Goal: Information Seeking & Learning: Learn about a topic

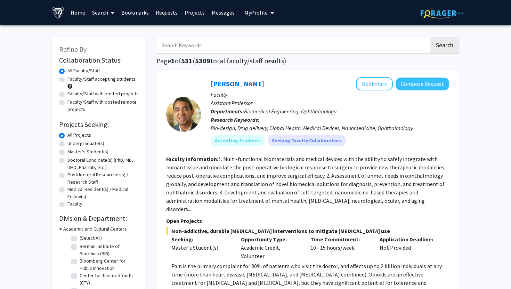
click at [221, 45] on input "Search Keywords" at bounding box center [293, 45] width 273 height 16
type input "[DEMOGRAPHIC_DATA]"
click at [431, 37] on button "Search" at bounding box center [445, 45] width 29 height 16
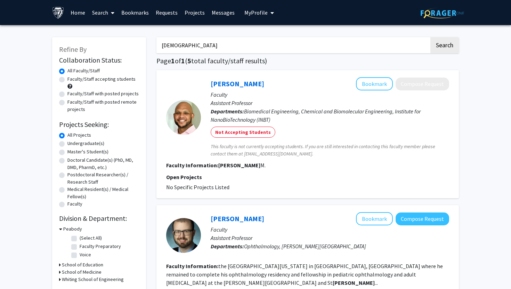
click at [268, 116] on span "Biomedical Engineering, Chemical and Biomolecular Engineering, Institute for Na…" at bounding box center [316, 115] width 210 height 15
click at [78, 71] on label "All Faculty/Staff" at bounding box center [84, 70] width 32 height 7
click at [72, 71] on input "All Faculty/Staff" at bounding box center [70, 69] width 5 height 5
click at [85, 81] on label "Faculty/Staff accepting students" at bounding box center [102, 79] width 68 height 7
click at [72, 80] on input "Faculty/Staff accepting students" at bounding box center [70, 78] width 5 height 5
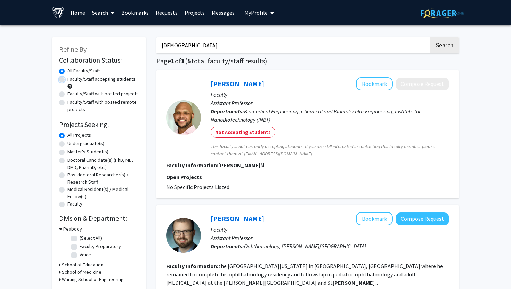
radio input "true"
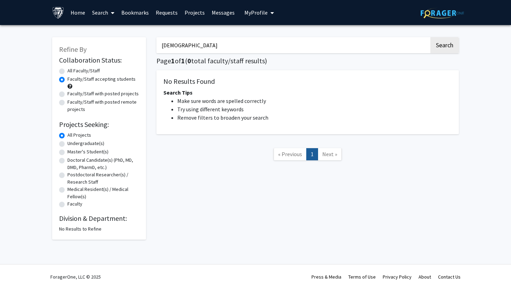
drag, startPoint x: 201, startPoint y: 50, endPoint x: 138, endPoint y: 46, distance: 63.8
click at [138, 46] on div "Refine By Collaboration Status: Collaboration Status All Faculty/Staff Collabor…" at bounding box center [256, 134] width 418 height 209
click at [431, 37] on button "Search" at bounding box center [445, 45] width 29 height 16
radio input "true"
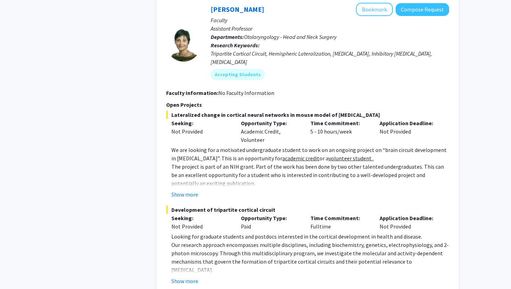
scroll to position [920, 0]
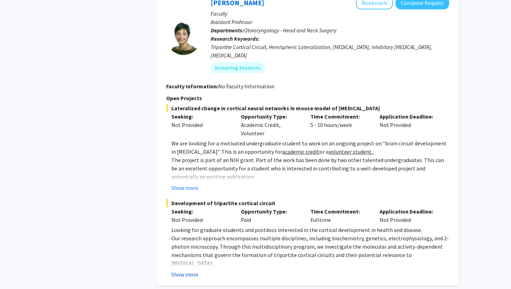
click at [189, 270] on button "Show more" at bounding box center [185, 274] width 27 height 8
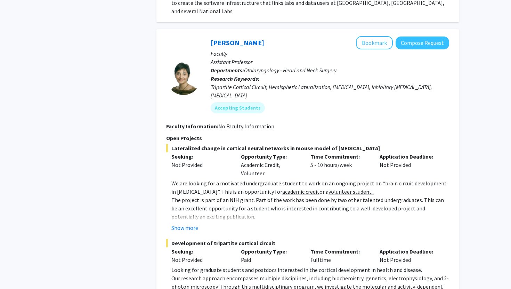
scroll to position [875, 0]
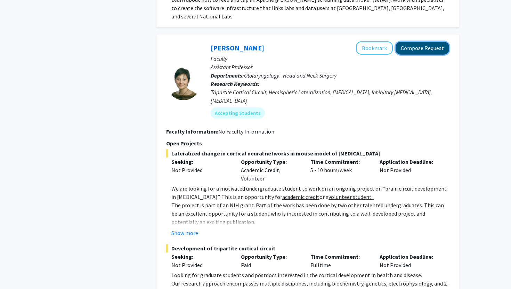
click at [408, 42] on button "Compose Request" at bounding box center [423, 48] width 54 height 13
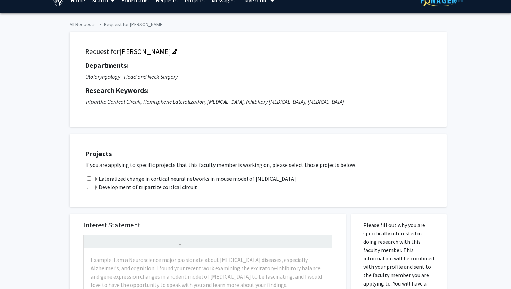
scroll to position [14, 0]
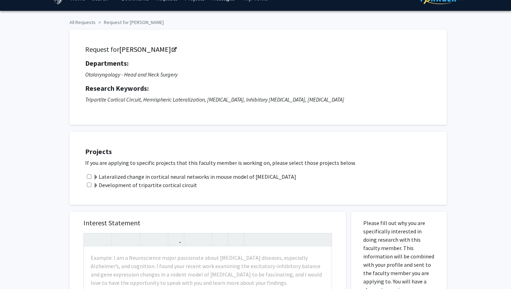
click at [97, 184] on span at bounding box center [96, 186] width 6 height 6
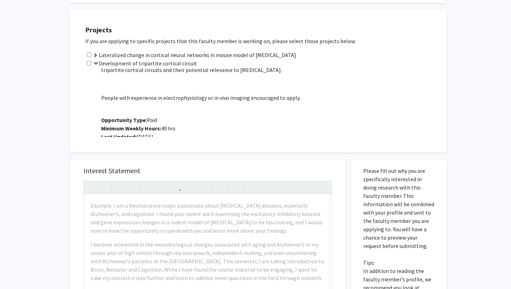
scroll to position [143, 0]
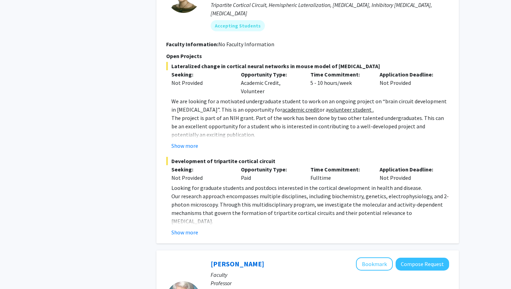
scroll to position [994, 0]
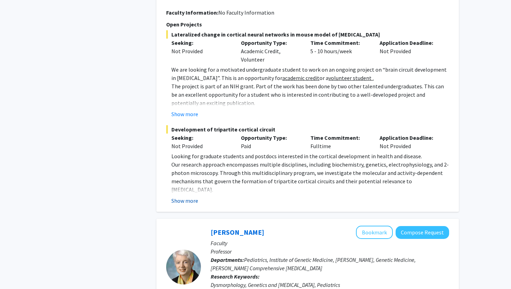
click at [181, 197] on button "Show more" at bounding box center [185, 201] width 27 height 8
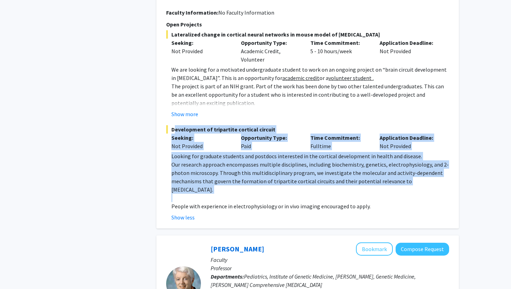
drag, startPoint x: 195, startPoint y: 164, endPoint x: 172, endPoint y: 94, distance: 73.9
click at [172, 125] on div "Development of tripartite cortical circuit Seeking: Not Provided Opportunity Ty…" at bounding box center [307, 173] width 283 height 96
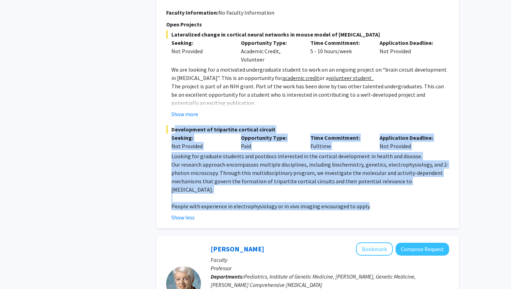
drag, startPoint x: 365, startPoint y: 177, endPoint x: 169, endPoint y: 96, distance: 211.1
click at [169, 125] on div "Development of tripartite cortical circuit Seeking: Not Provided Opportunity Ty…" at bounding box center [307, 173] width 283 height 96
copy div "Development of tripartite cortical circuit Seeking: Not Provided Opportunity Ty…"
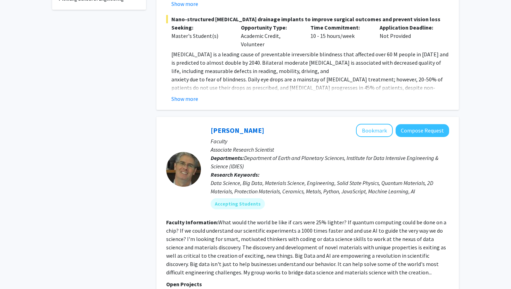
scroll to position [0, 0]
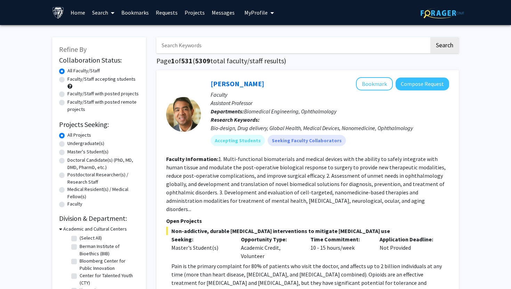
click at [199, 50] on input "Search Keywords" at bounding box center [293, 45] width 273 height 16
click at [431, 37] on button "Search" at bounding box center [445, 45] width 29 height 16
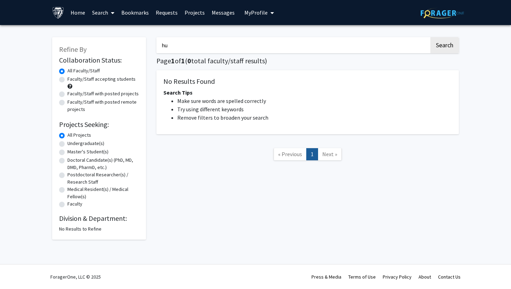
type input "h"
type input "[DEMOGRAPHIC_DATA]"
click at [431, 37] on button "Search" at bounding box center [445, 45] width 29 height 16
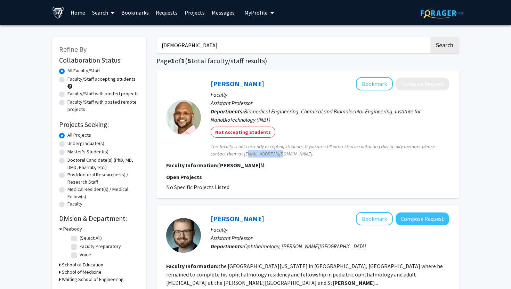
drag, startPoint x: 244, startPoint y: 154, endPoint x: 274, endPoint y: 155, distance: 30.3
click at [274, 155] on span "This faculty is not currently accepting students. If you are still interested i…" at bounding box center [330, 150] width 239 height 15
click at [263, 180] on p "Open Projects" at bounding box center [307, 177] width 283 height 8
drag, startPoint x: 243, startPoint y: 154, endPoint x: 276, endPoint y: 156, distance: 32.4
click at [276, 156] on span "This faculty is not currently accepting students. If you are still interested i…" at bounding box center [330, 150] width 239 height 15
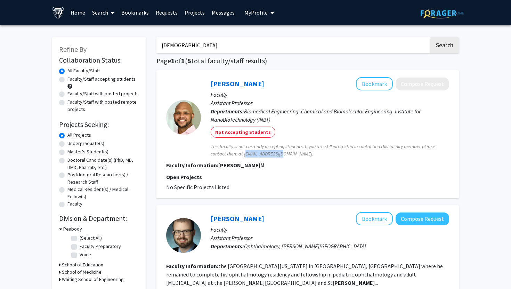
copy span "[EMAIL_ADDRESS][DOMAIN_NAME]"
drag, startPoint x: 183, startPoint y: 47, endPoint x: 140, endPoint y: 47, distance: 43.8
click at [86, 152] on label "Master's Student(s)" at bounding box center [88, 151] width 41 height 7
click at [72, 152] on input "Master's Student(s)" at bounding box center [70, 150] width 5 height 5
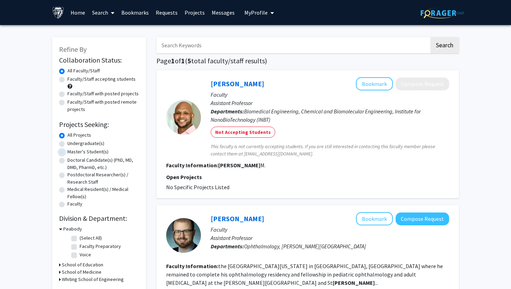
radio input "true"
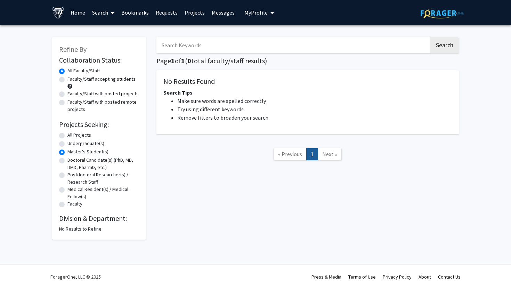
click at [85, 138] on label "All Projects" at bounding box center [80, 135] width 24 height 7
click at [72, 136] on input "All Projects" at bounding box center [70, 134] width 5 height 5
radio input "true"
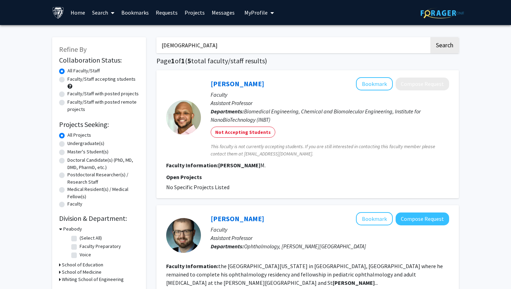
drag, startPoint x: 214, startPoint y: 43, endPoint x: 159, endPoint y: 43, distance: 55.0
click at [159, 43] on input "[DEMOGRAPHIC_DATA]" at bounding box center [293, 45] width 273 height 16
click at [431, 37] on button "Search" at bounding box center [445, 45] width 29 height 16
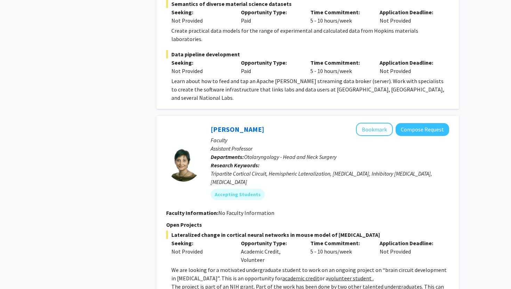
scroll to position [725, 0]
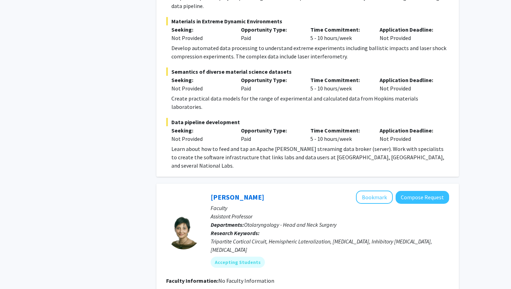
click at [241, 126] on div "Opportunity Type: Paid" at bounding box center [271, 134] width 70 height 17
copy div "Paid"
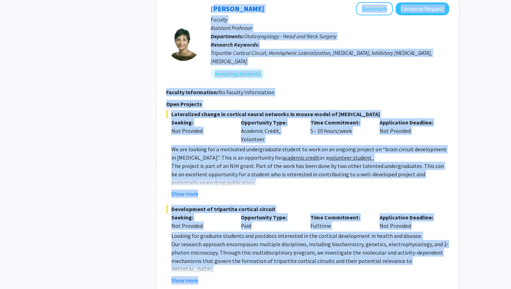
scroll to position [917, 0]
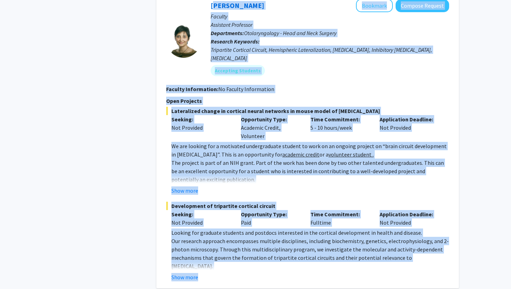
drag, startPoint x: 210, startPoint y: 25, endPoint x: 212, endPoint y: 235, distance: 209.8
click at [212, 235] on fg-search-faculty "Tara Deemyad Bookmark Compose Request Faculty Assistant Professor Departments: …" at bounding box center [307, 140] width 283 height 283
copy fg-search-faculty "Tara Deemyad Bookmark Compose Request Faculty Assistant Professor Departments: …"
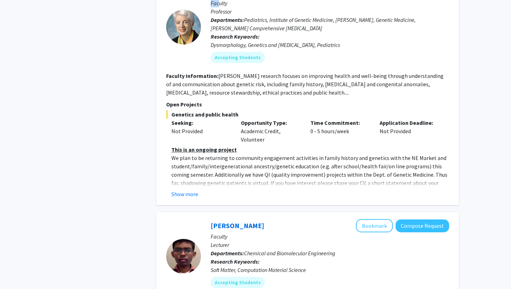
scroll to position [1302, 0]
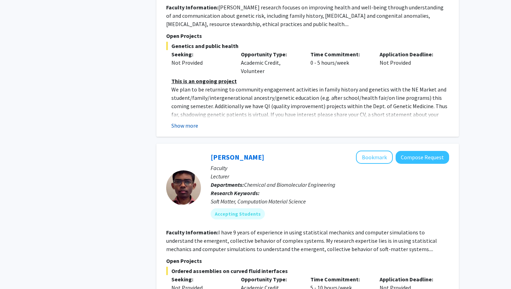
click at [191, 121] on button "Show more" at bounding box center [185, 125] width 27 height 8
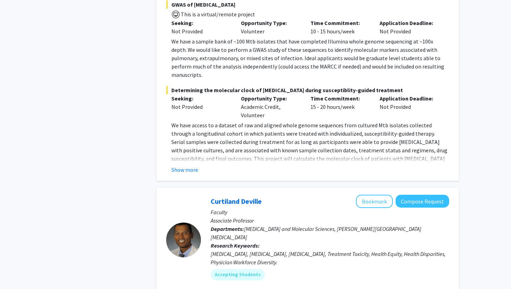
scroll to position [3331, 0]
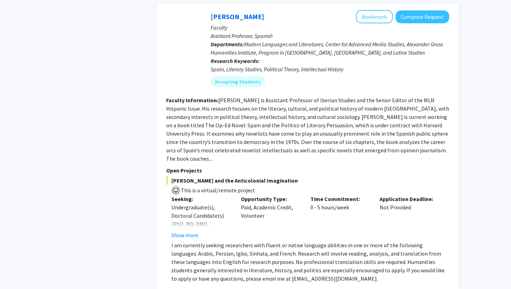
scroll to position [2530, 0]
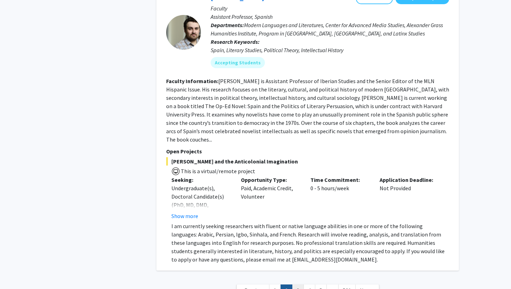
click at [294, 285] on link "3" at bounding box center [298, 291] width 12 height 12
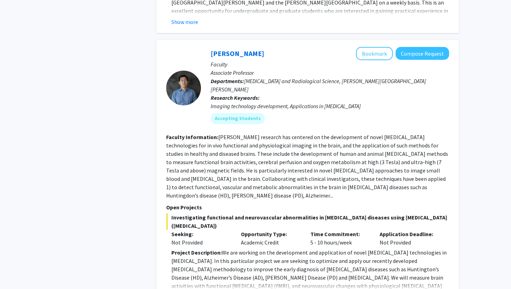
scroll to position [2450, 0]
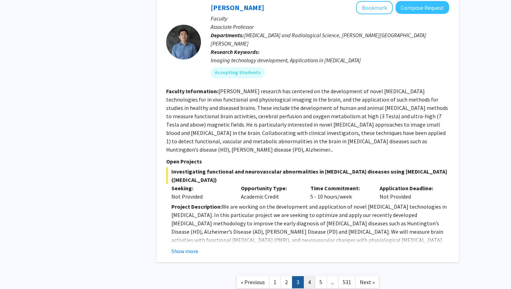
click at [310, 276] on link "4" at bounding box center [310, 282] width 12 height 12
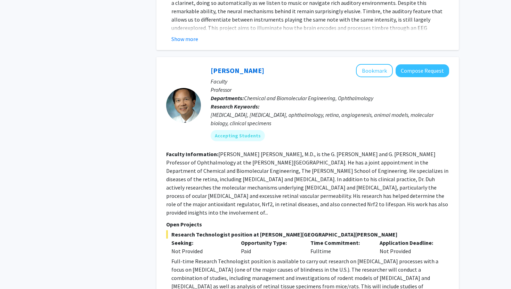
scroll to position [1957, 0]
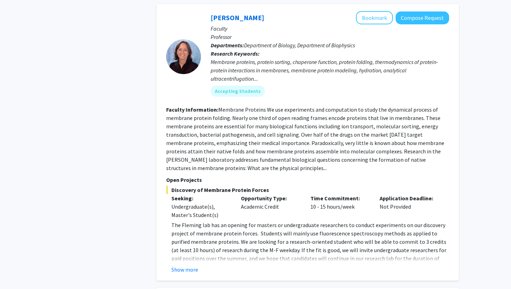
scroll to position [2337, 0]
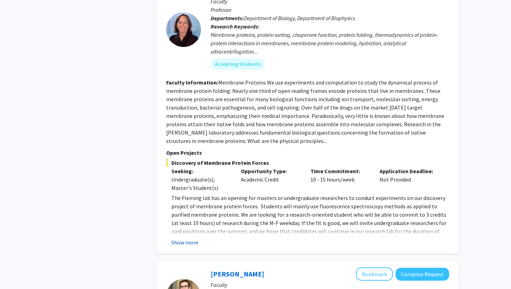
click at [177, 238] on button "Show more" at bounding box center [185, 242] width 27 height 8
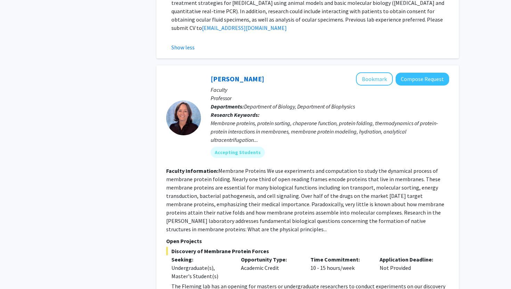
scroll to position [2628, 0]
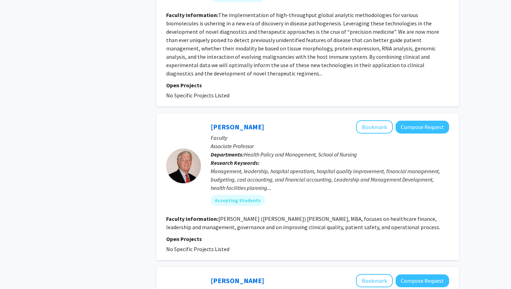
scroll to position [2012, 0]
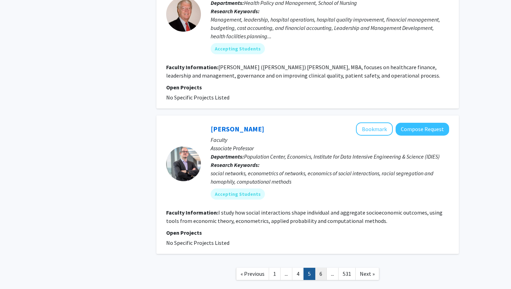
click at [324, 268] on link "6" at bounding box center [321, 274] width 12 height 12
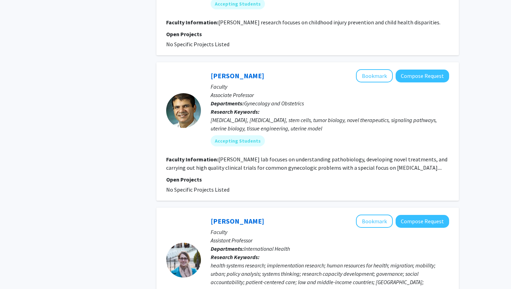
scroll to position [1481, 0]
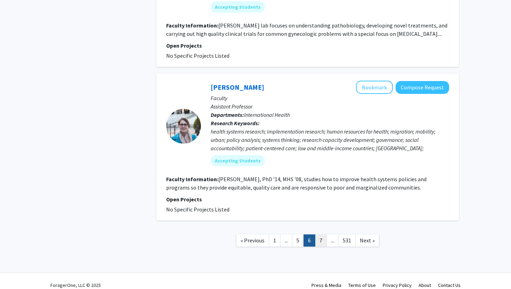
click at [322, 235] on link "7" at bounding box center [321, 241] width 12 height 12
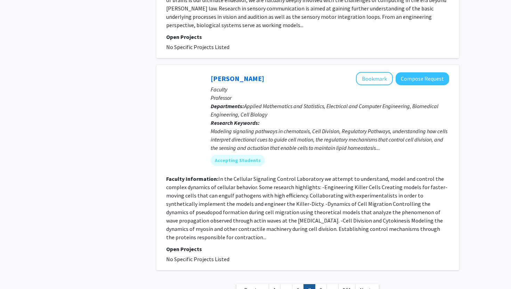
scroll to position [1801, 0]
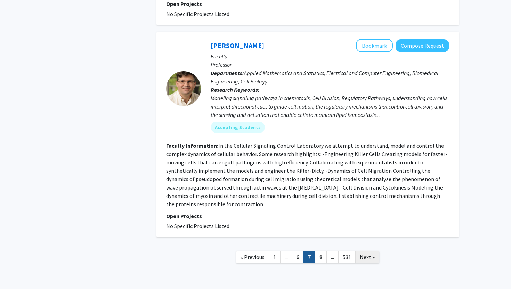
click at [367, 254] on span "Next »" at bounding box center [367, 257] width 15 height 7
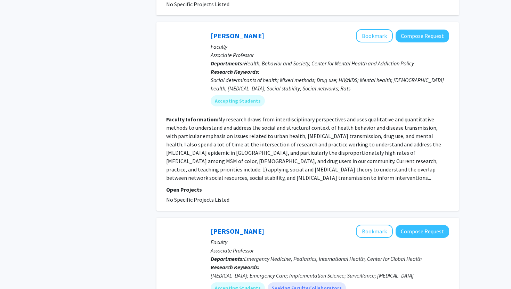
scroll to position [1695, 0]
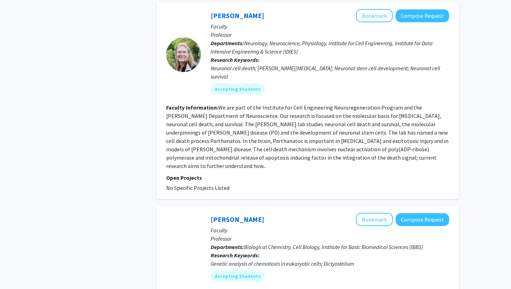
scroll to position [1665, 0]
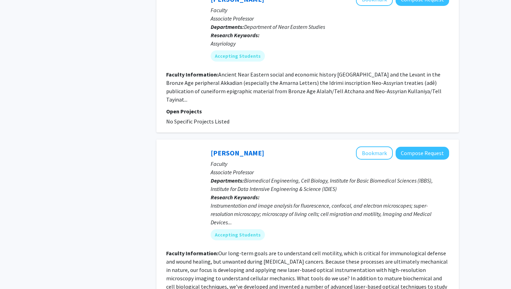
scroll to position [1573, 0]
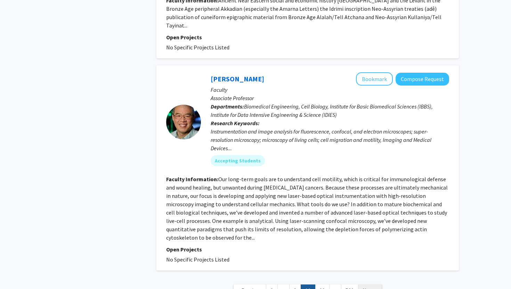
click at [364, 287] on span "Next »" at bounding box center [370, 290] width 15 height 7
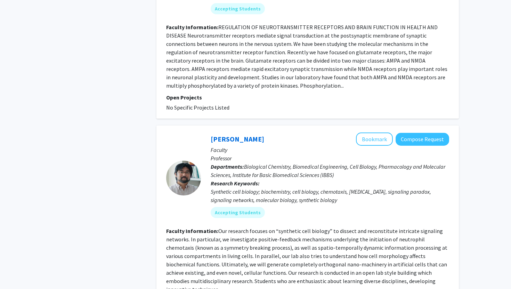
scroll to position [1698, 0]
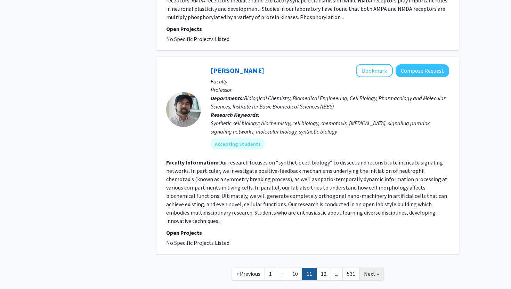
click at [365, 270] on span "Next »" at bounding box center [371, 273] width 15 height 7
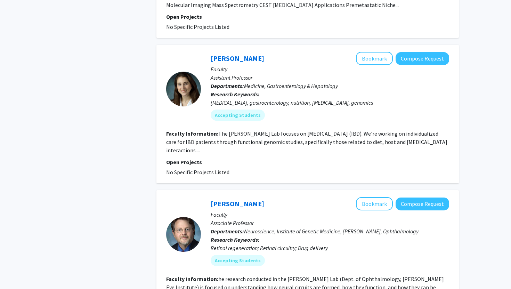
scroll to position [1631, 0]
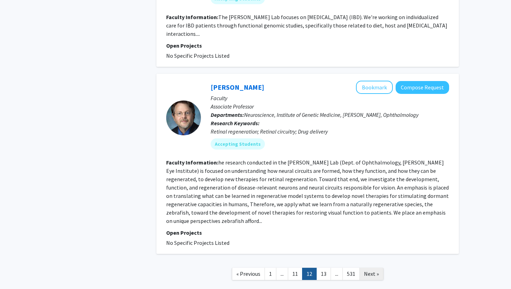
click at [366, 268] on link "Next »" at bounding box center [372, 274] width 24 height 12
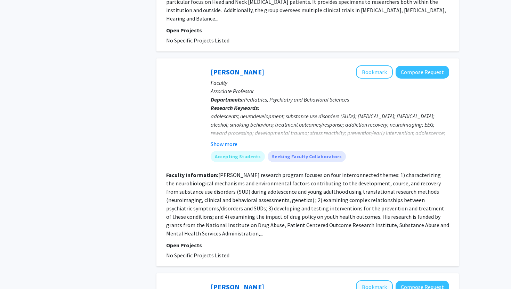
scroll to position [1645, 0]
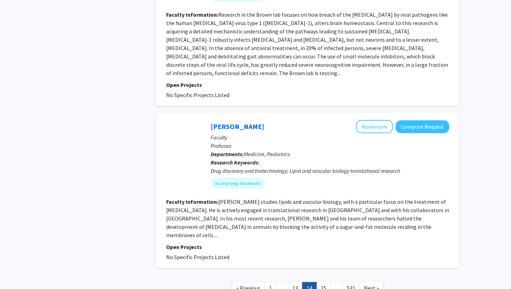
scroll to position [1623, 0]
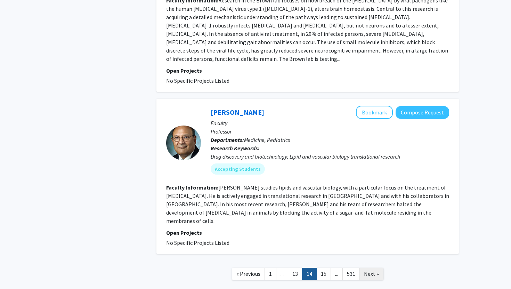
click at [364, 268] on link "Next »" at bounding box center [372, 274] width 24 height 12
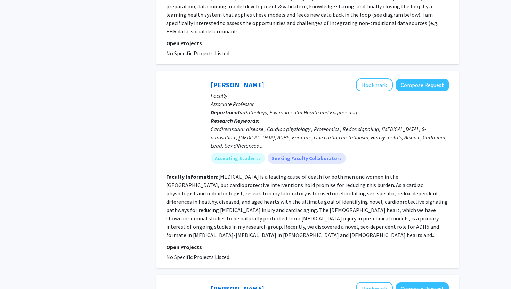
scroll to position [1651, 0]
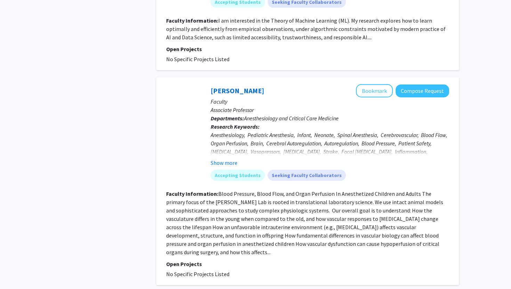
scroll to position [1574, 0]
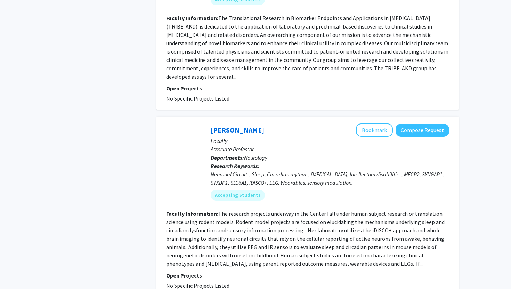
scroll to position [1715, 0]
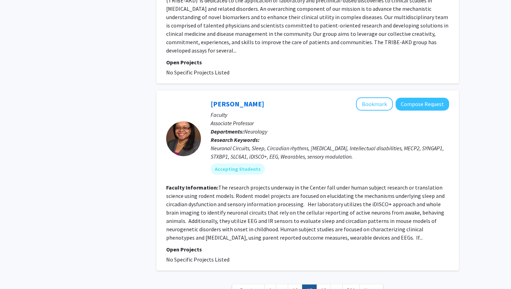
click at [365, 287] on span "Next »" at bounding box center [371, 290] width 15 height 7
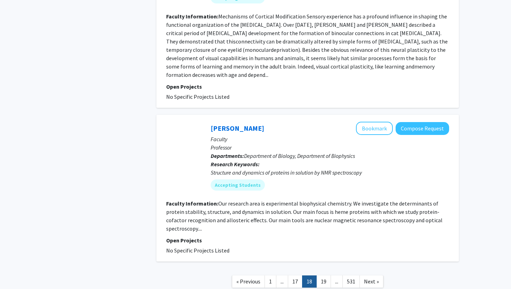
scroll to position [1626, 0]
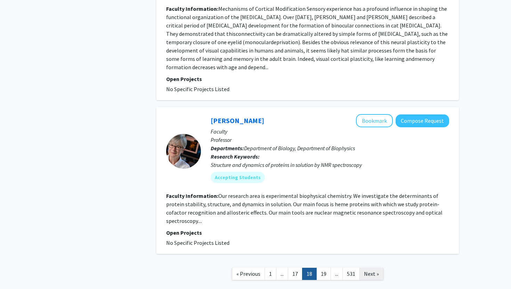
click at [364, 270] on span "Next »" at bounding box center [371, 273] width 15 height 7
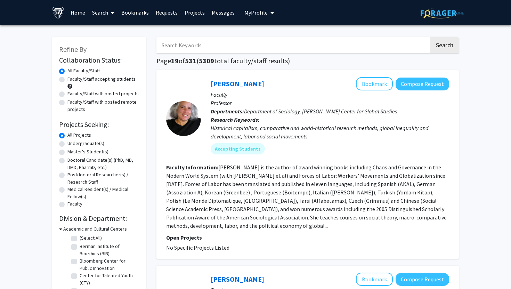
click at [361, 41] on input "Search Keywords" at bounding box center [293, 45] width 273 height 16
type input "paid"
click at [431, 37] on button "Search" at bounding box center [445, 45] width 29 height 16
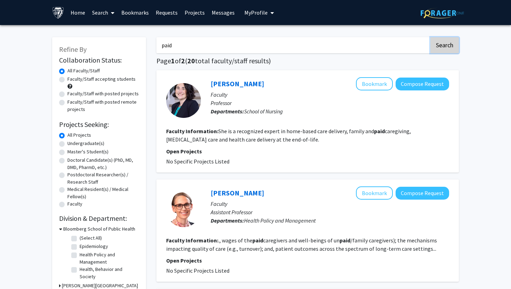
click at [442, 41] on button "Search" at bounding box center [445, 45] width 29 height 16
click at [431, 37] on button "Search" at bounding box center [445, 45] width 29 height 16
click at [446, 38] on button "Search" at bounding box center [445, 45] width 29 height 16
click at [444, 41] on button "Search" at bounding box center [445, 45] width 29 height 16
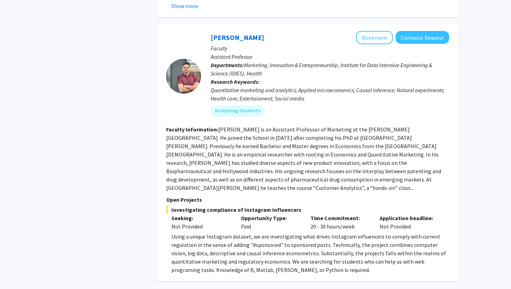
scroll to position [1759, 0]
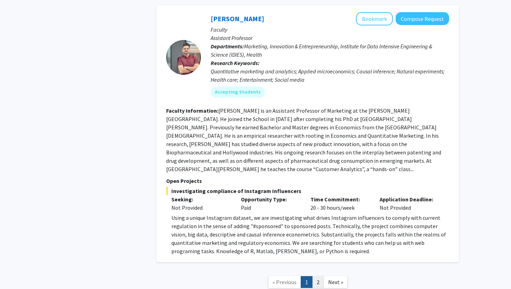
click at [320, 276] on link "2" at bounding box center [318, 282] width 12 height 12
